Goal: Information Seeking & Learning: Learn about a topic

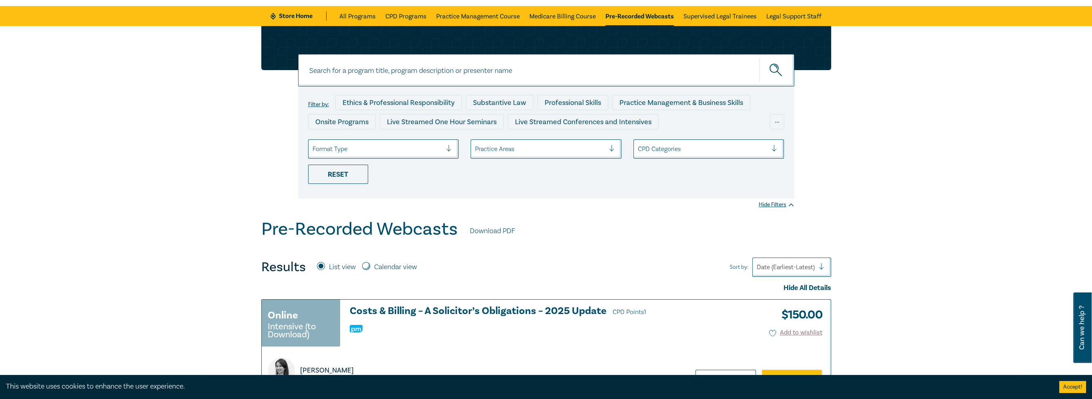
scroll to position [40, 0]
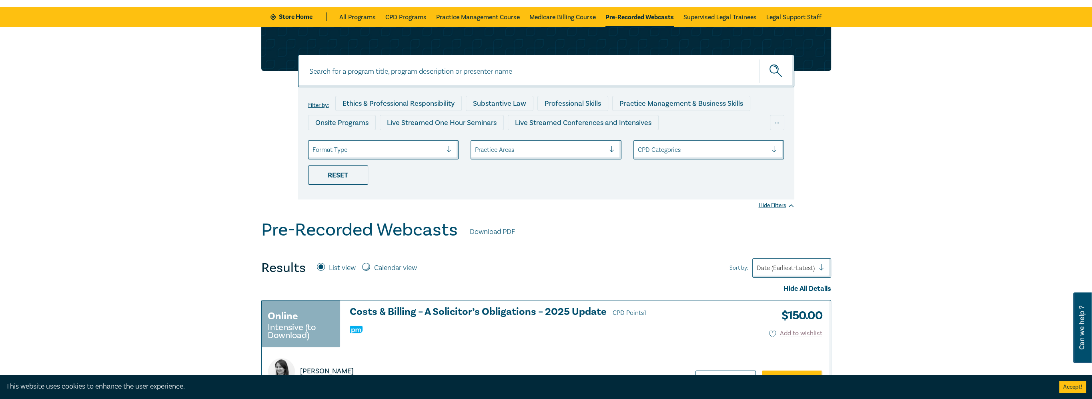
click at [565, 144] on div at bounding box center [540, 149] width 130 height 10
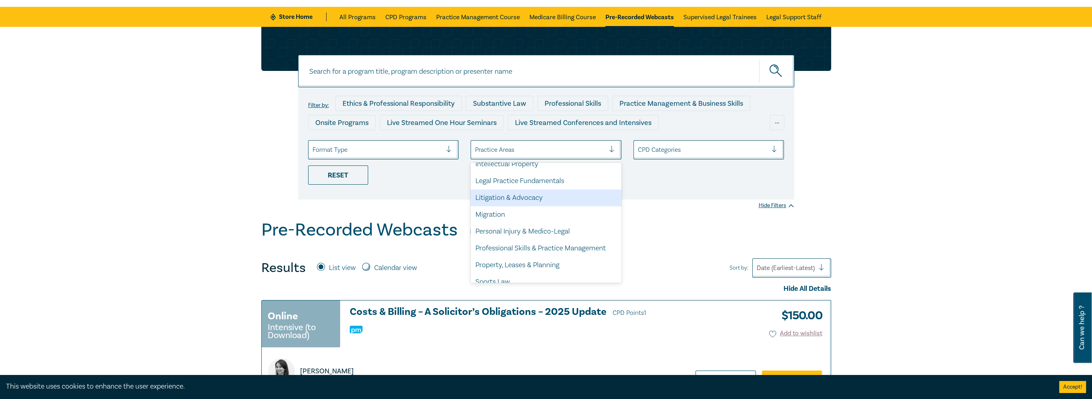
scroll to position [235, 0]
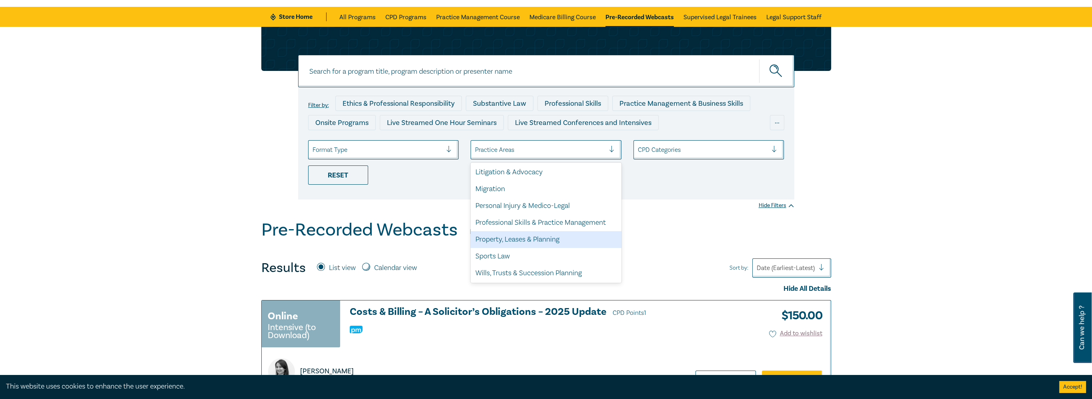
click at [507, 243] on div "Property, Leases & Planning" at bounding box center [546, 239] width 151 height 17
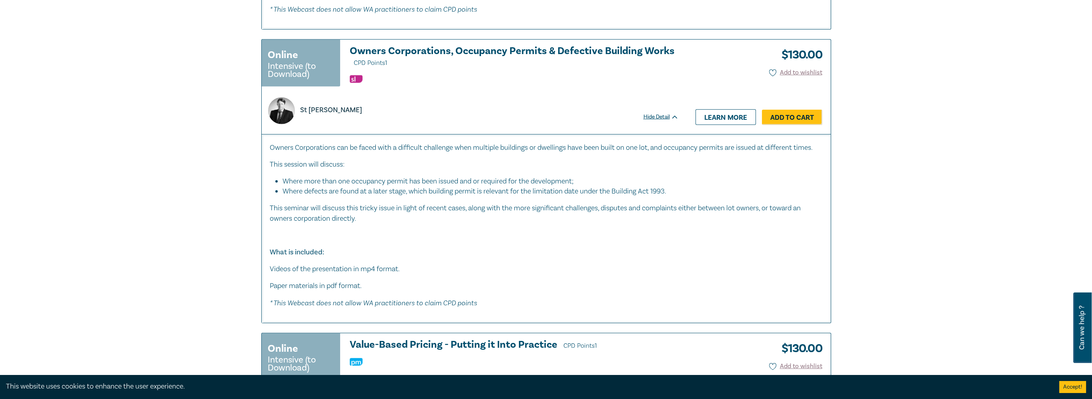
scroll to position [3762, 0]
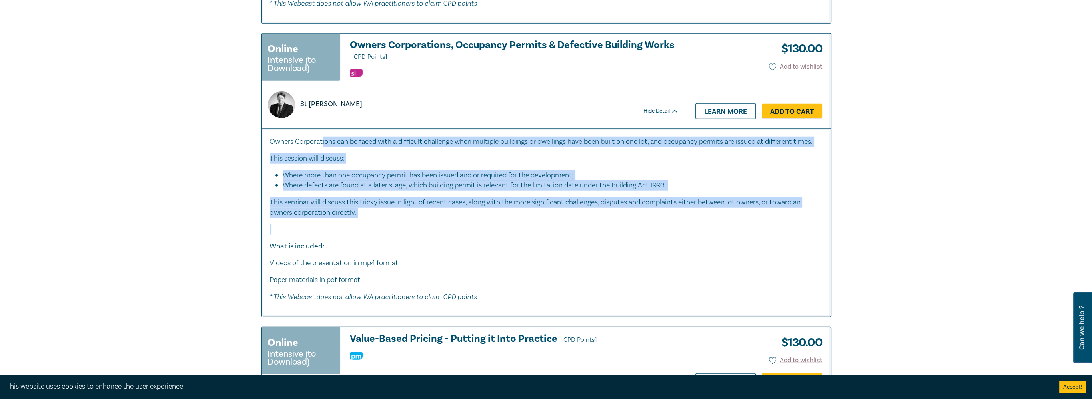
drag, startPoint x: 323, startPoint y: 141, endPoint x: 341, endPoint y: 233, distance: 93.9
click at [341, 233] on div "Owners Corporations can be faced with a difficult challenge when multiple build…" at bounding box center [546, 222] width 569 height 189
click at [341, 233] on div "Owners Corporations can be faced with a difficult challenge when multiple build…" at bounding box center [546, 219] width 553 height 166
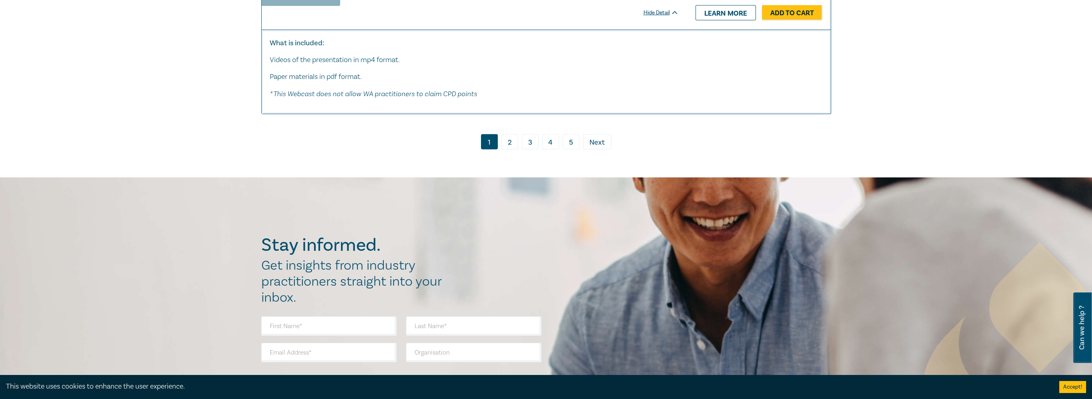
scroll to position [4443, 0]
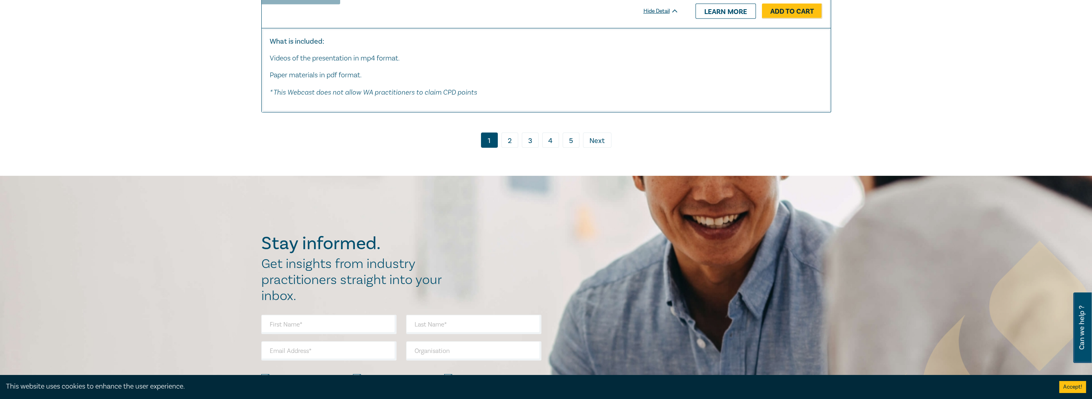
drag, startPoint x: 497, startPoint y: 162, endPoint x: 506, endPoint y: 156, distance: 10.1
click at [498, 148] on ul "1 2 3 4 5 › Next" at bounding box center [546, 139] width 570 height 15
click at [514, 148] on link "2" at bounding box center [510, 139] width 17 height 15
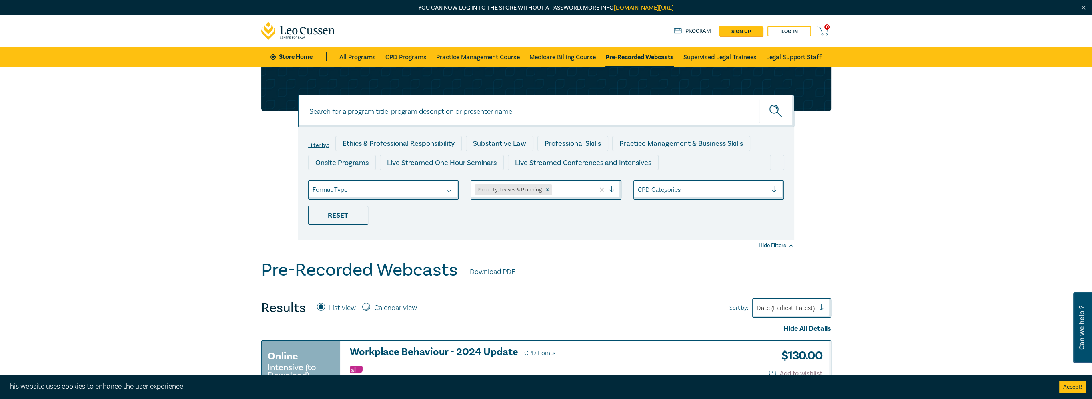
click at [369, 105] on input at bounding box center [546, 111] width 496 height 32
click at [550, 189] on icon "Remove Property, Leases & Planning" at bounding box center [548, 190] width 6 height 6
type input "owners corporation"
click at [704, 118] on input at bounding box center [546, 111] width 496 height 32
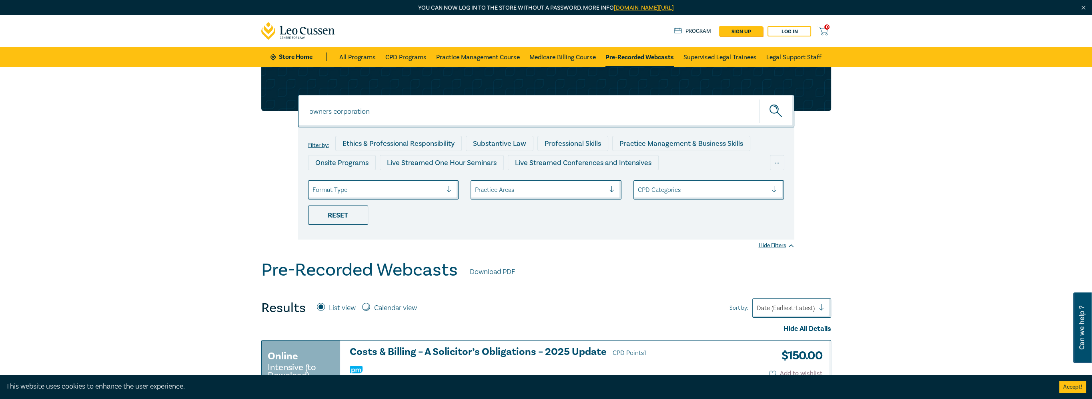
type input "owners corporation"
click at [759, 99] on button "submit" at bounding box center [776, 111] width 35 height 24
click at [715, 118] on input "owners corporation" at bounding box center [546, 111] width 496 height 32
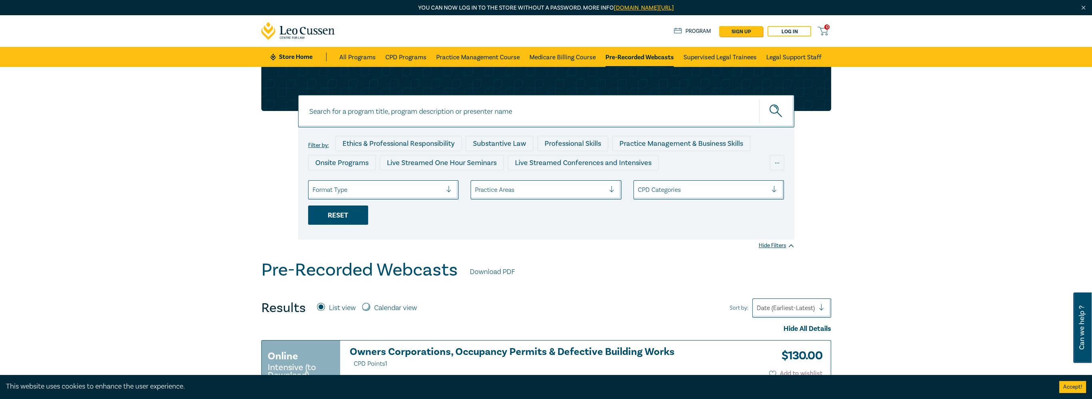
click at [325, 212] on div "Reset" at bounding box center [338, 214] width 60 height 19
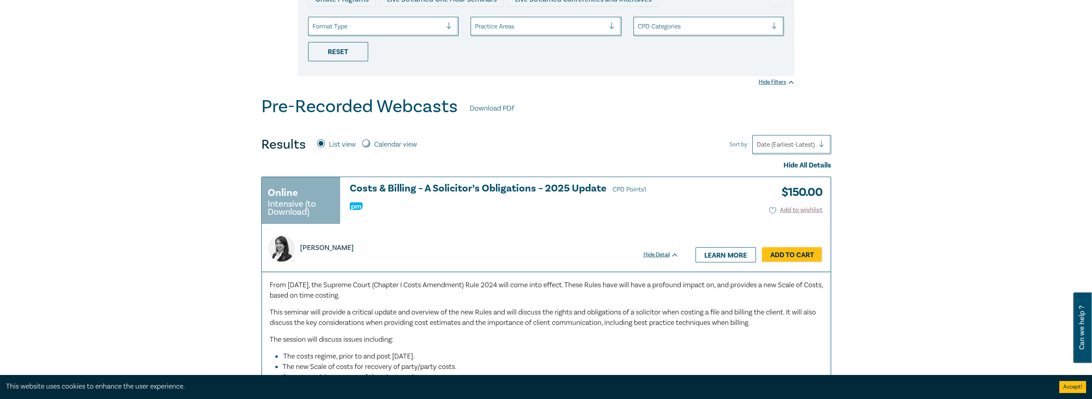
scroll to position [40, 0]
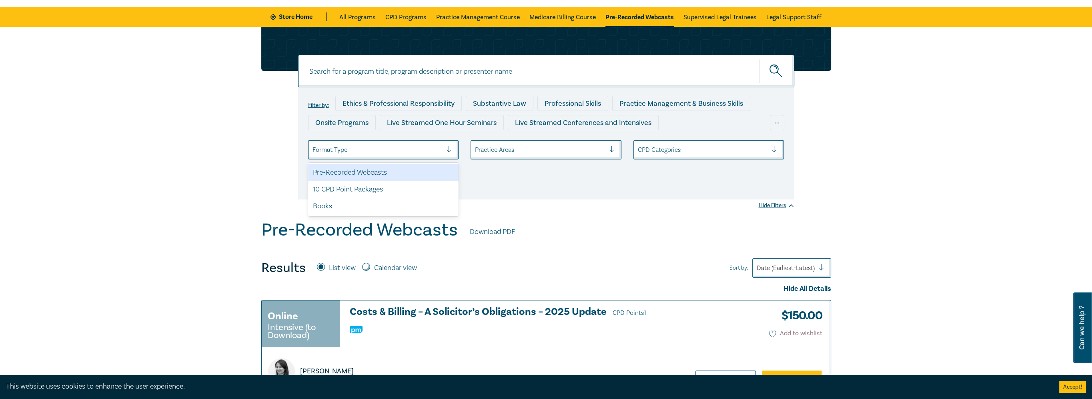
click at [383, 148] on div at bounding box center [378, 149] width 130 height 10
click at [377, 174] on div "Pre-Recorded Webcasts" at bounding box center [383, 172] width 151 height 17
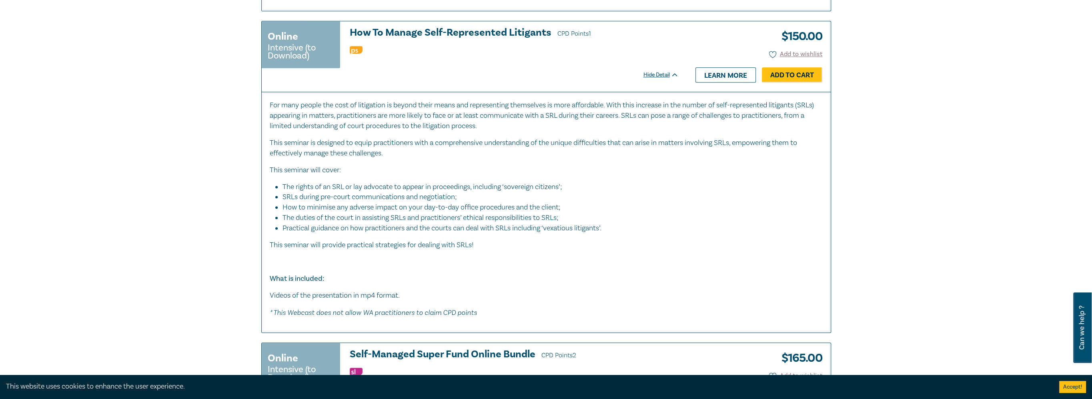
scroll to position [1281, 0]
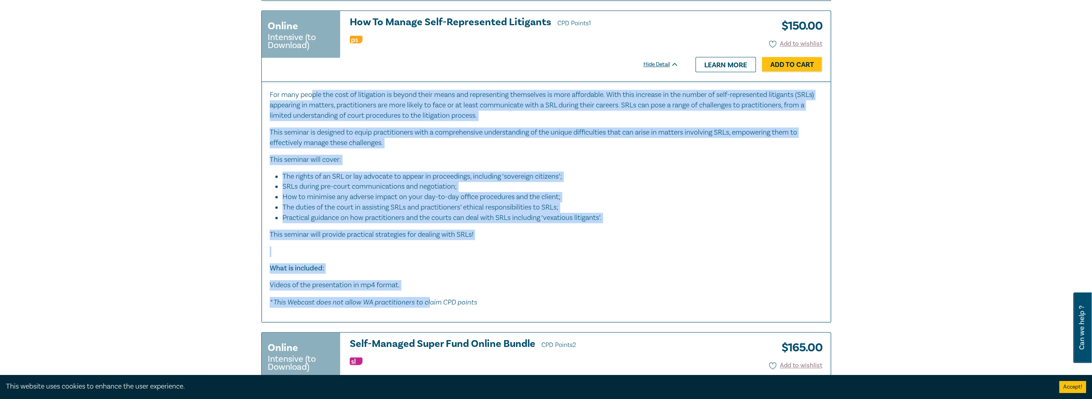
drag, startPoint x: 312, startPoint y: 95, endPoint x: 427, endPoint y: 303, distance: 237.0
click at [427, 303] on div "For many people the cost of litigation is beyond their means and representing t…" at bounding box center [546, 199] width 553 height 218
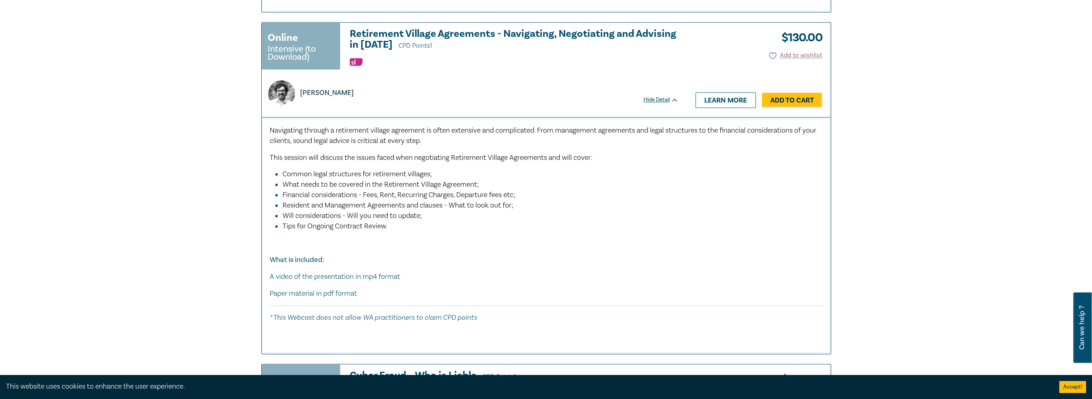
scroll to position [2161, 0]
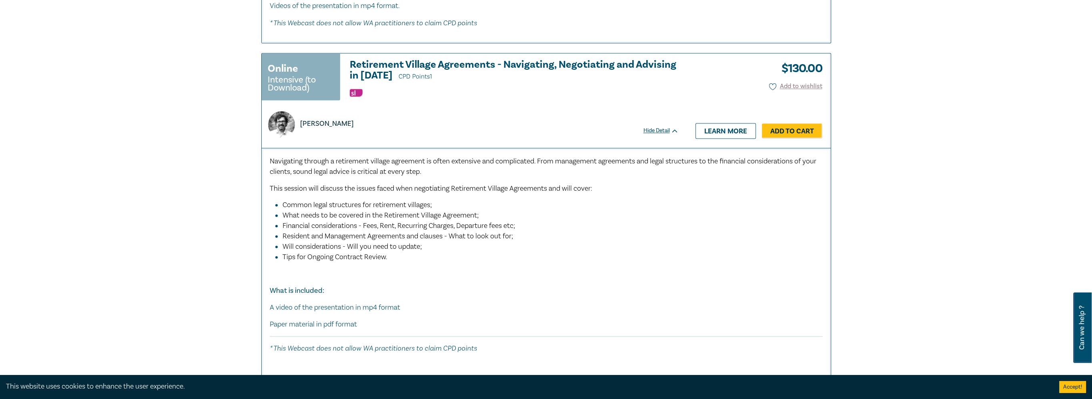
click at [239, 184] on div "Filter by: Ethics & Professional Responsibility Substantive Law Professional Sk…" at bounding box center [546, 311] width 1092 height 4491
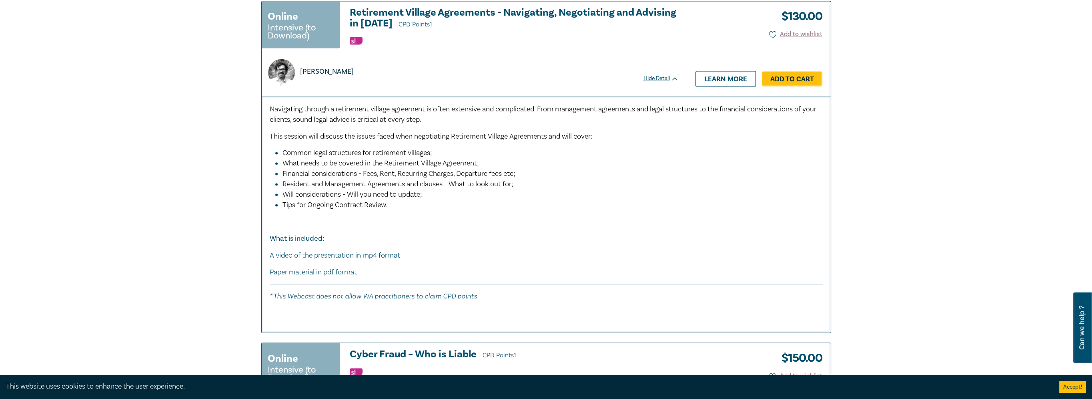
scroll to position [1961, 0]
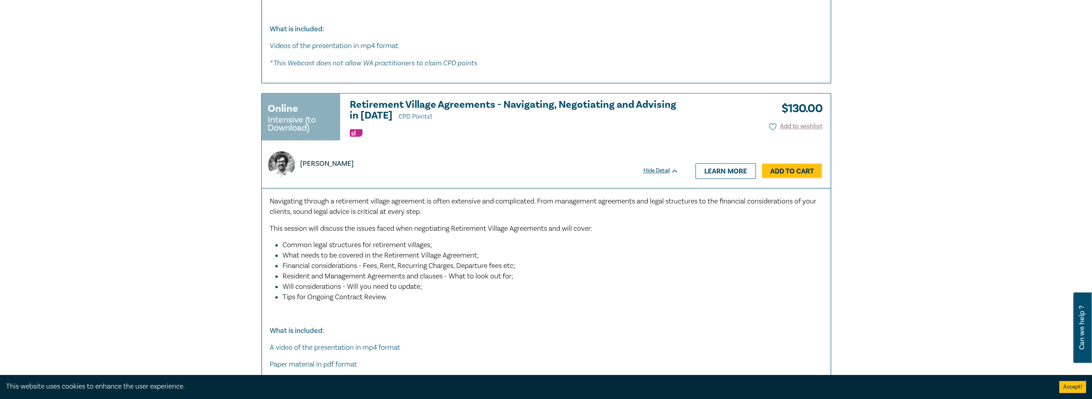
click at [419, 99] on h3 "Retirement Village Agreements - Navigating, Negotiating and Advising in [DATE] …" at bounding box center [514, 110] width 329 height 23
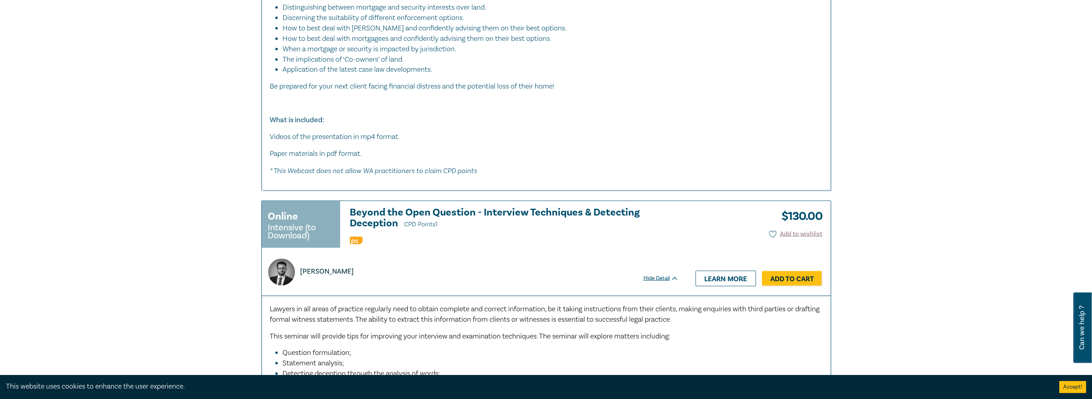
scroll to position [2882, 0]
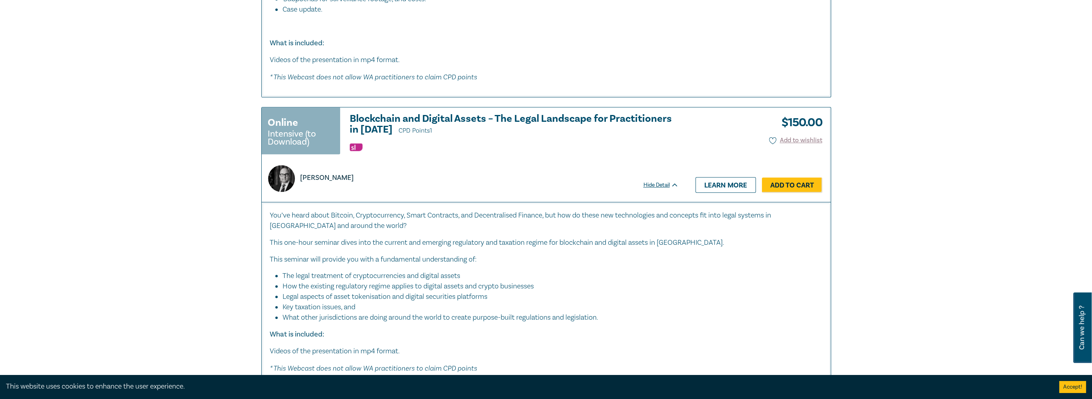
drag, startPoint x: 199, startPoint y: 176, endPoint x: 211, endPoint y: 56, distance: 120.8
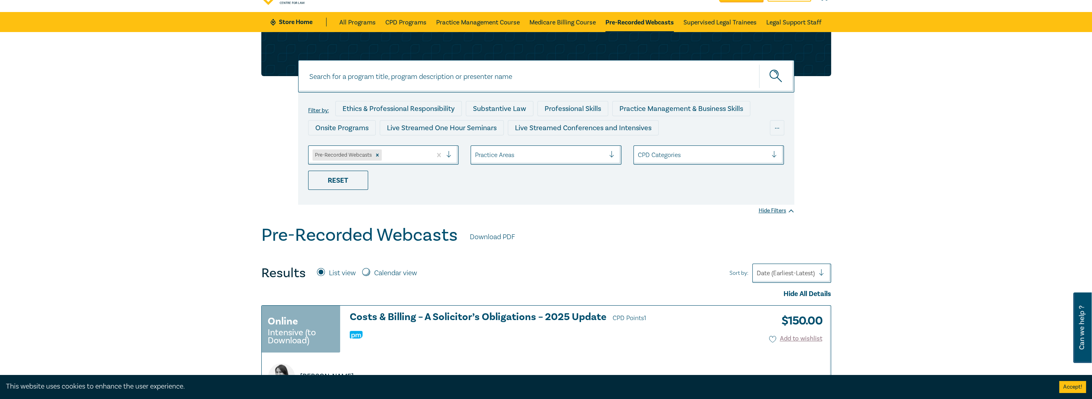
scroll to position [0, 0]
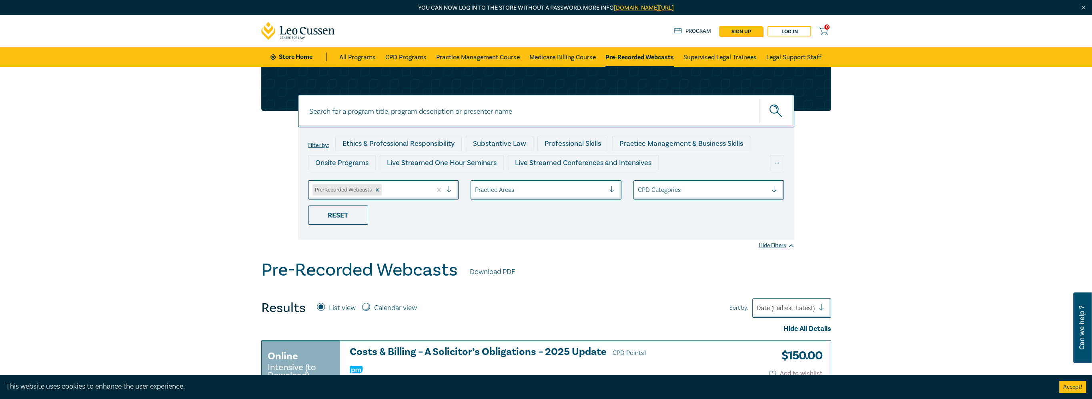
click at [364, 117] on input at bounding box center [546, 111] width 496 height 32
type input "retirement"
click at [759, 99] on button "submit" at bounding box center [776, 111] width 35 height 24
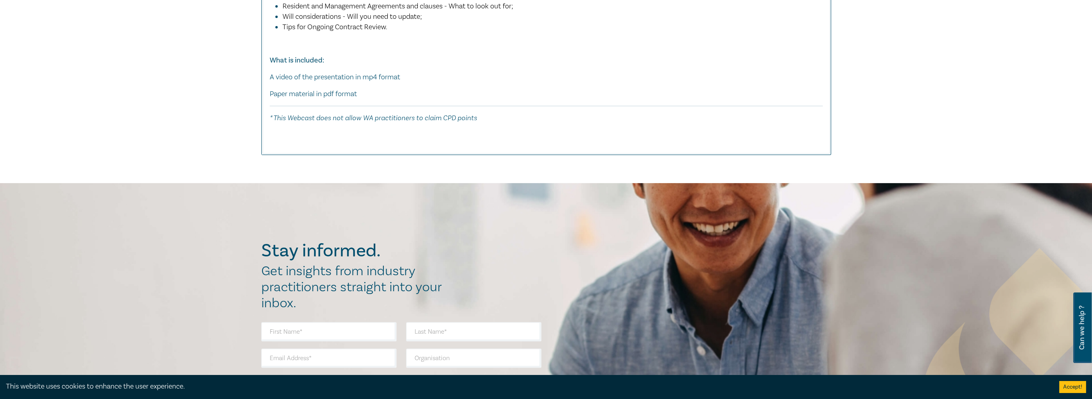
scroll to position [320, 0]
